Goal: Task Accomplishment & Management: Use online tool/utility

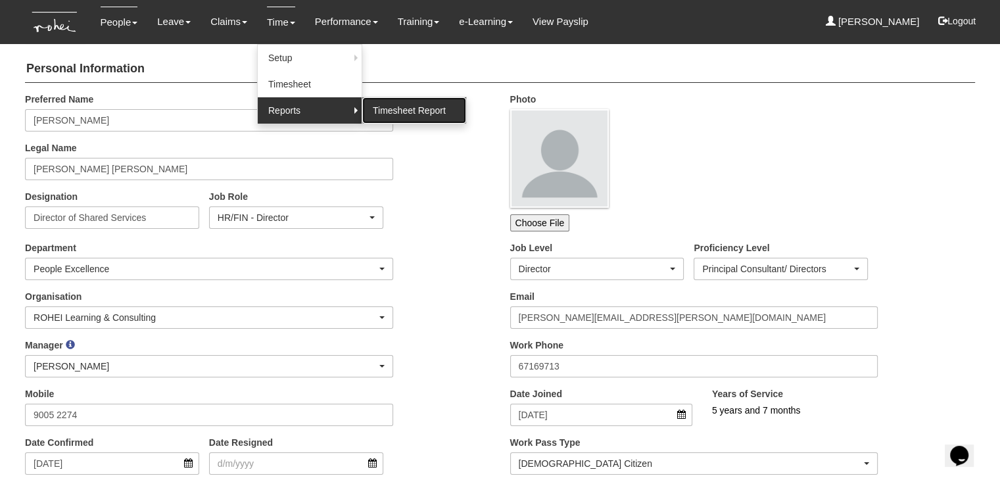
click at [389, 104] on link "Timesheet Report" at bounding box center [414, 110] width 104 height 26
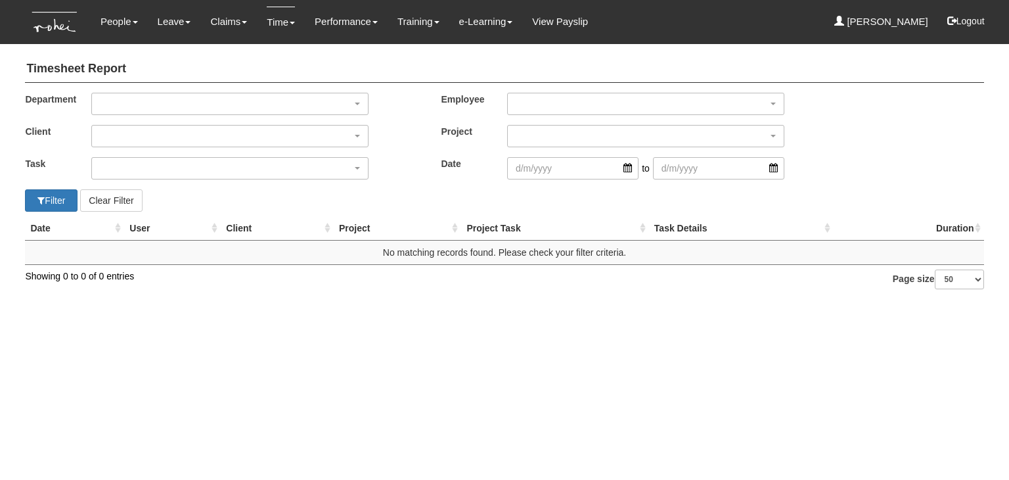
select select "50"
click at [623, 170] on input "search" at bounding box center [572, 168] width 131 height 22
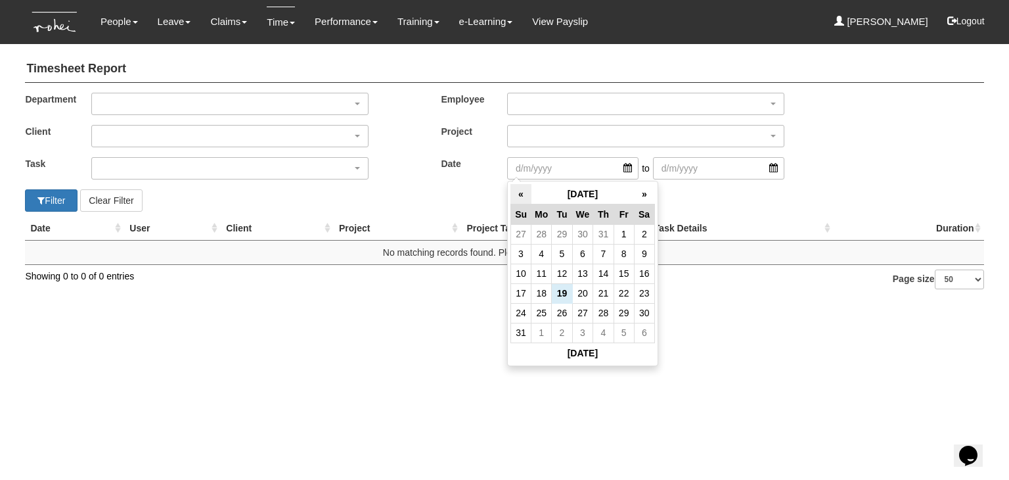
click at [515, 188] on th "«" at bounding box center [521, 194] width 20 height 20
click at [563, 234] on td "1" at bounding box center [562, 234] width 20 height 20
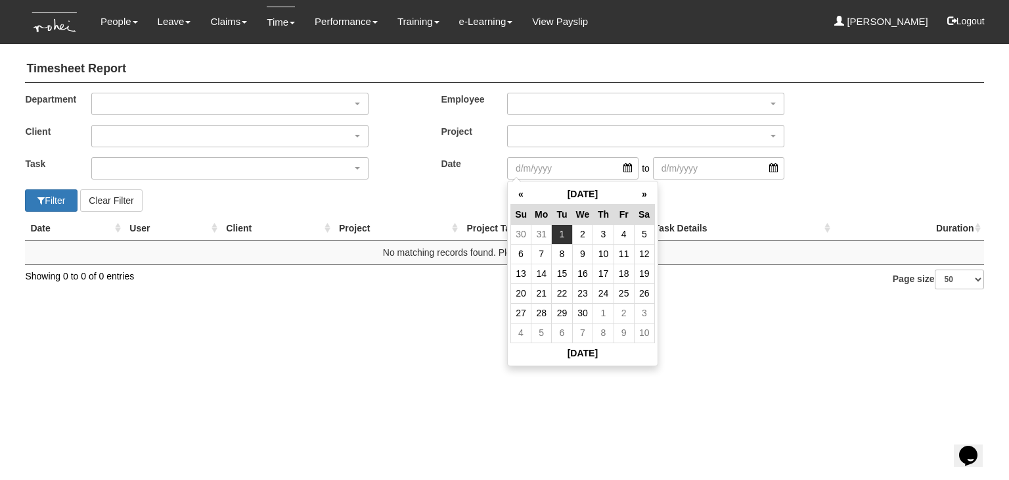
type input "[DATE]"
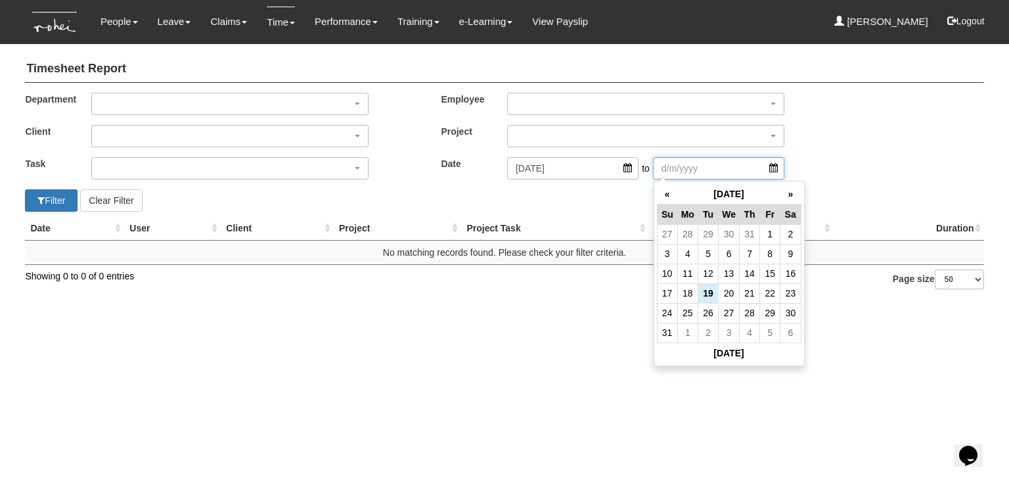
click at [777, 169] on input "search" at bounding box center [718, 168] width 131 height 22
click at [665, 193] on th "«" at bounding box center [667, 194] width 20 height 20
click at [748, 308] on td "31" at bounding box center [750, 313] width 20 height 20
type input "[DATE]"
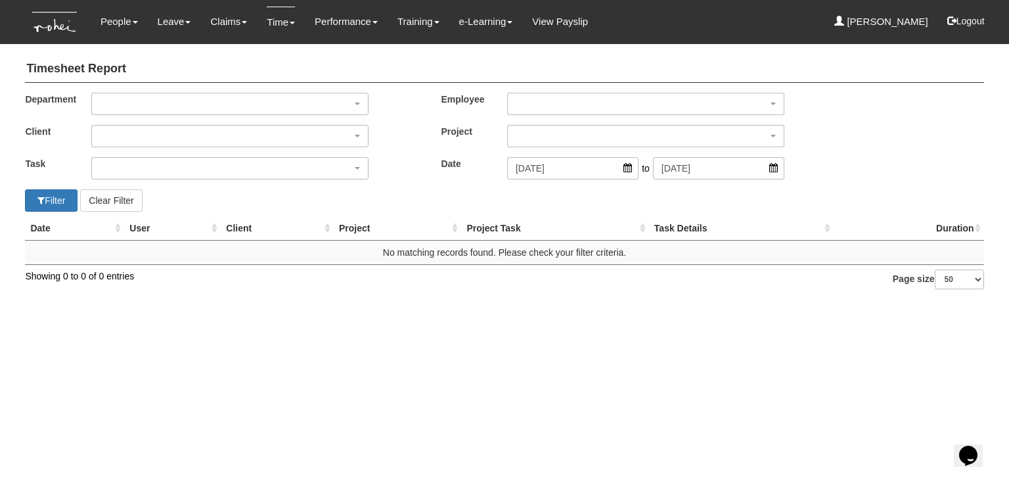
click at [748, 302] on html "Toggle navigation People Setup Users Departments Organisations Modules Manage P…" at bounding box center [504, 151] width 1009 height 302
click at [57, 200] on button "Filter" at bounding box center [51, 200] width 53 height 22
select select "50"
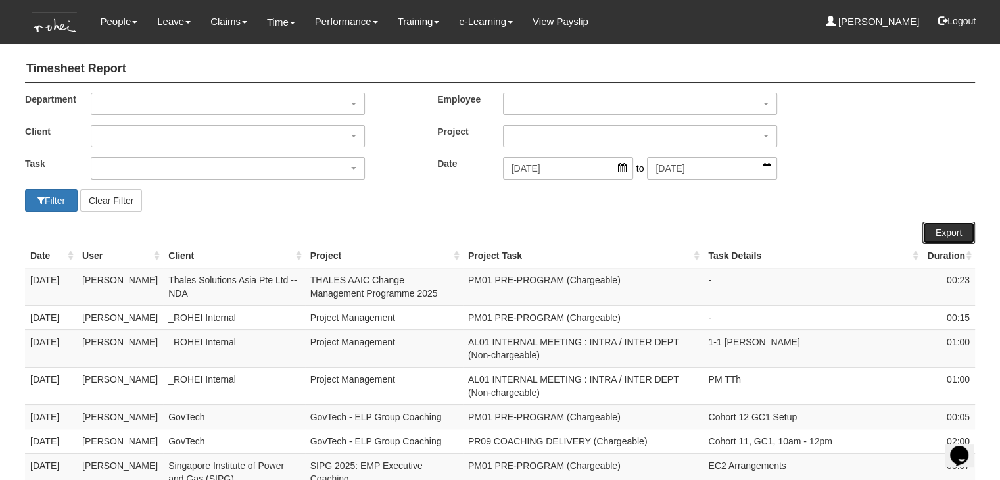
click at [938, 231] on link "Export" at bounding box center [948, 232] width 53 height 22
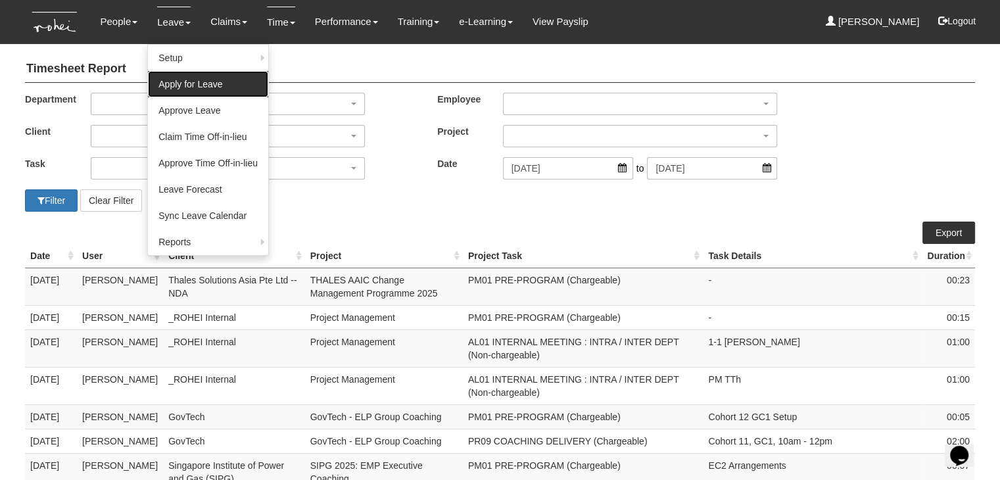
click at [174, 76] on link "Apply for Leave" at bounding box center [208, 84] width 120 height 26
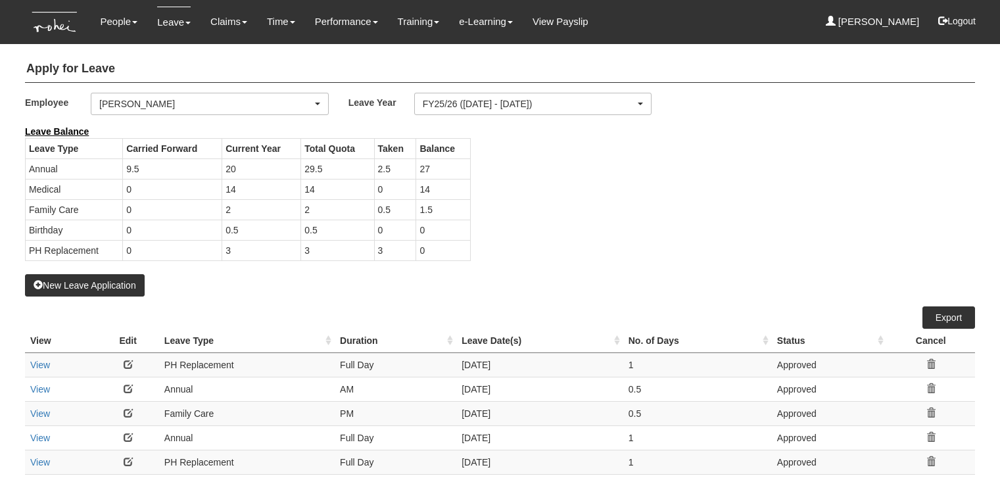
select select "50"
click at [223, 292] on div "New Leave Application" at bounding box center [500, 211] width 950 height 172
